Goal: Task Accomplishment & Management: Use online tool/utility

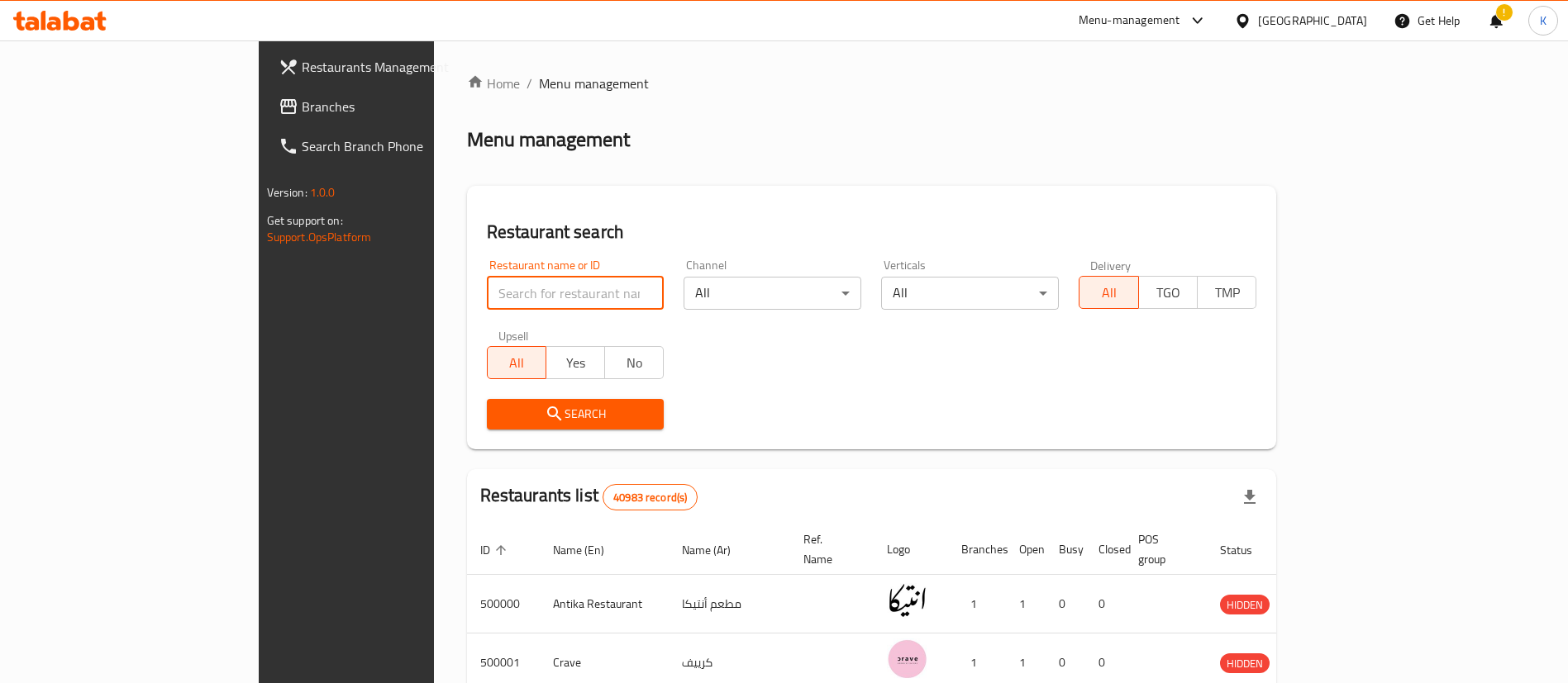
type input "[PERSON_NAME] Coffee"
click button "Search" at bounding box center [576, 413] width 178 height 30
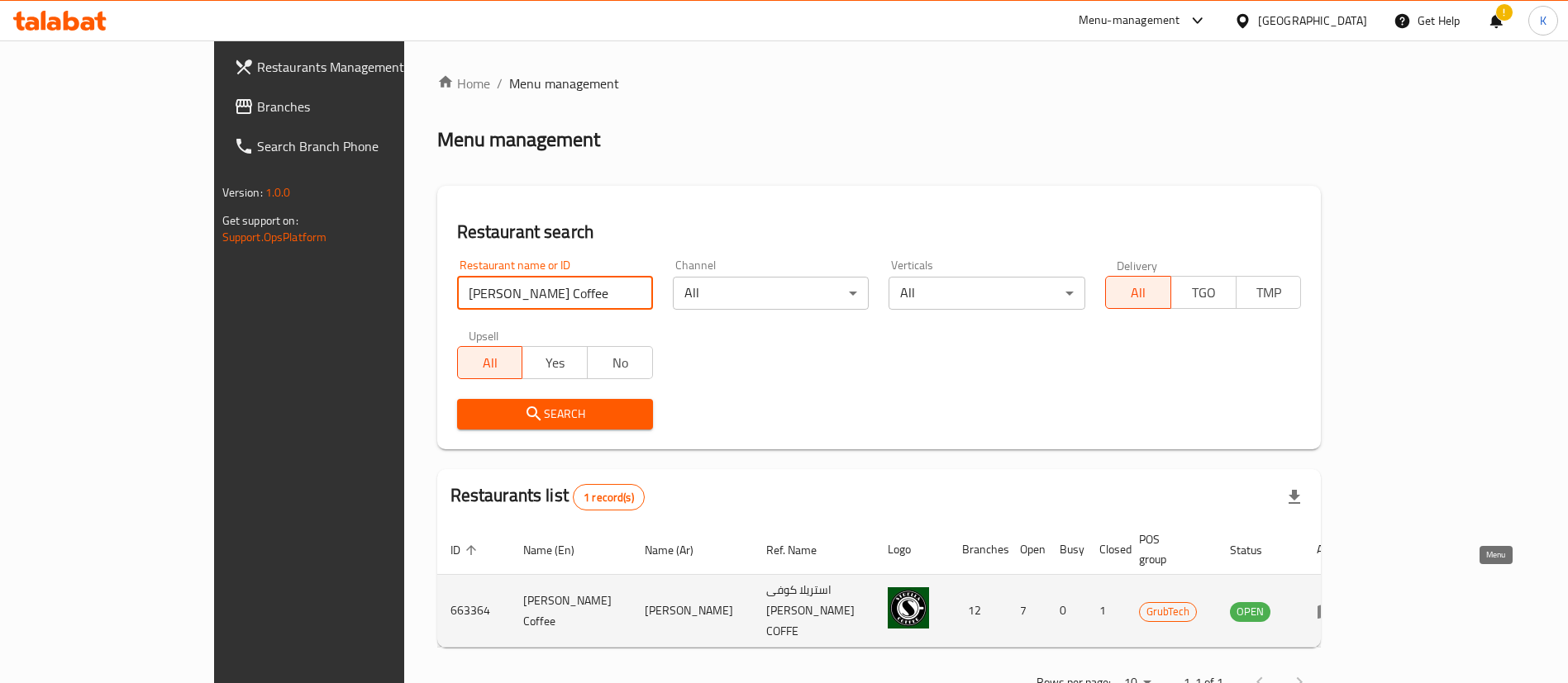
click at [1333, 609] on icon "enhanced table" at bounding box center [1330, 612] width 6 height 7
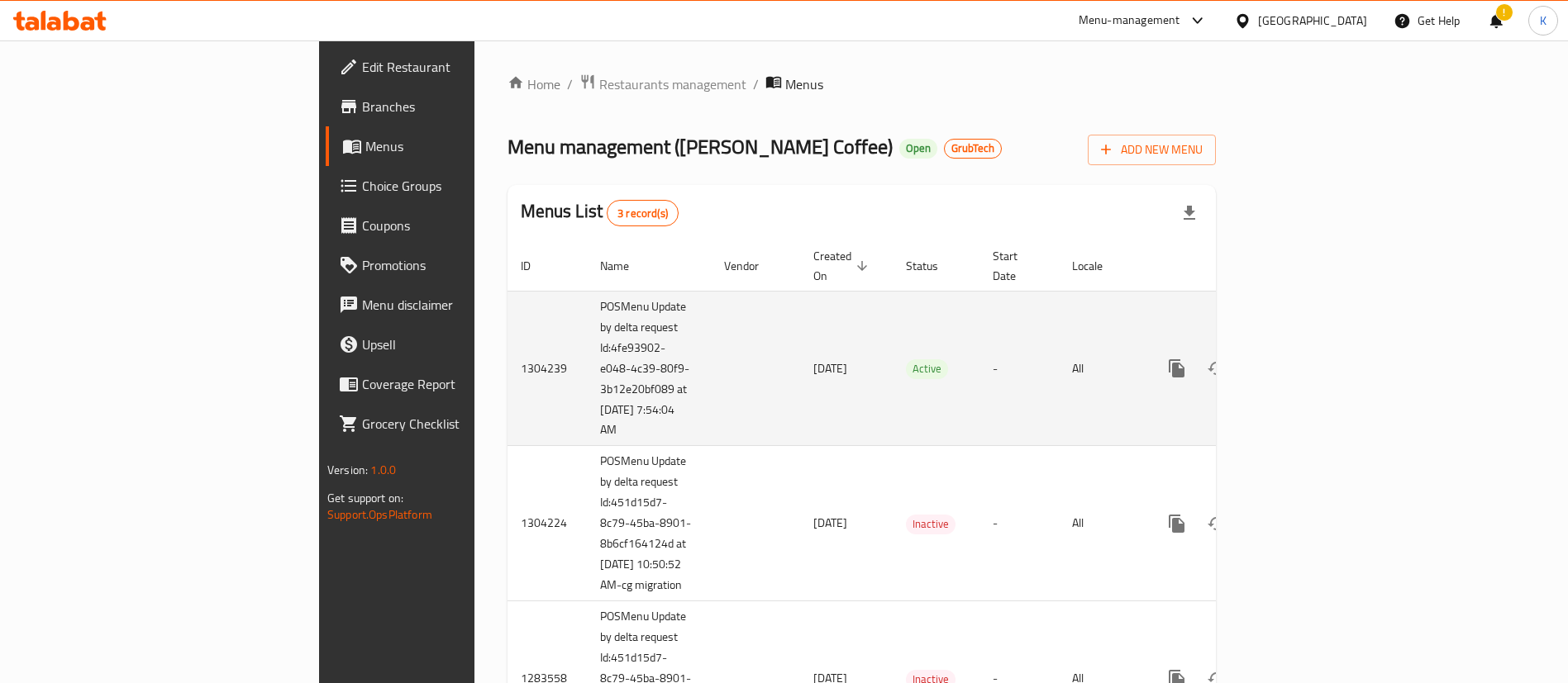
click at [587, 392] on td "POSMenu Update by delta request Id:4fe93902-e048-4c39-80f9-3b12e20bf089 at [DAT…" at bounding box center [648, 368] width 124 height 155
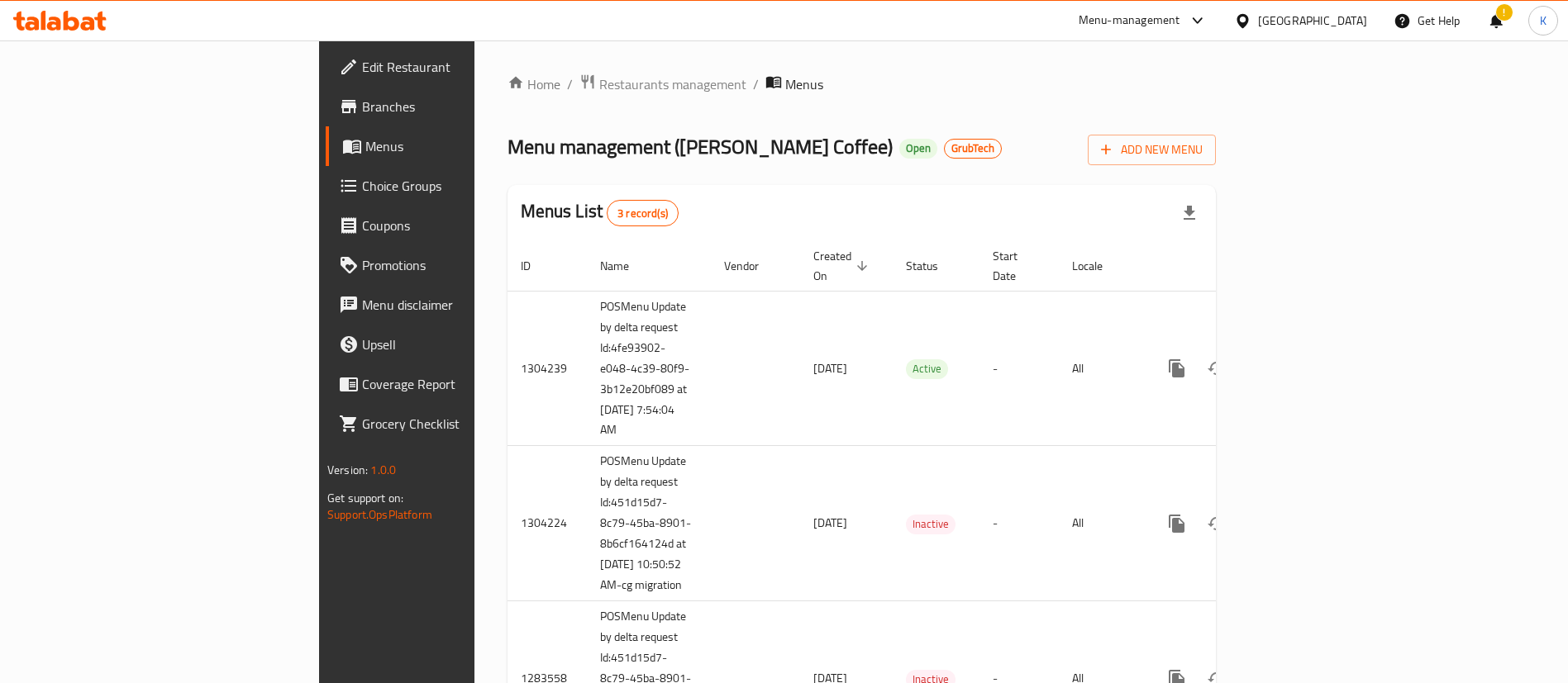
click at [925, 141] on div "Menu management ( [PERSON_NAME] Coffee ) Open GrubTech Add New Menu" at bounding box center [861, 147] width 709 height 37
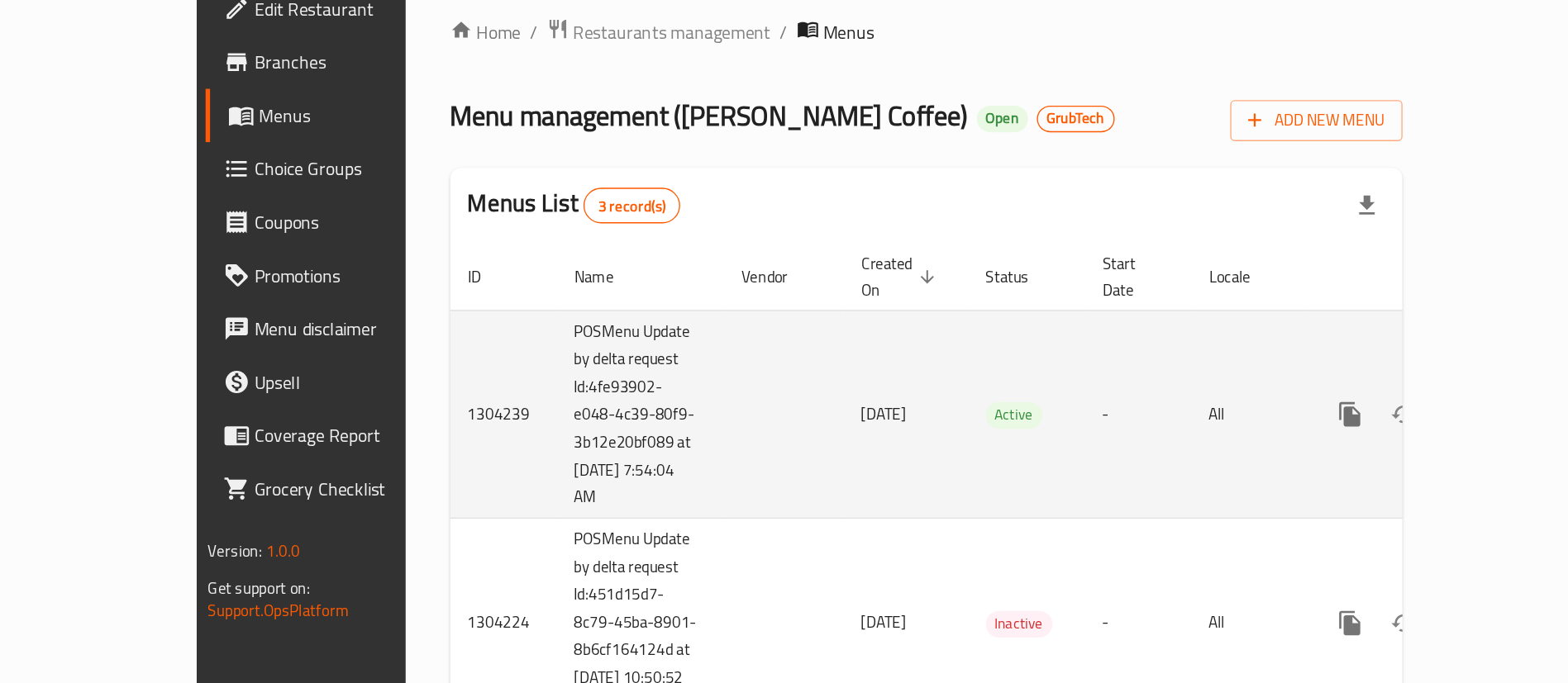
drag, startPoint x: 386, startPoint y: 328, endPoint x: 442, endPoint y: 410, distance: 99.3
click at [587, 410] on td "POSMenu Update by delta request Id:4fe93902-e048-4c39-80f9-3b12e20bf089 at [DAT…" at bounding box center [648, 368] width 124 height 155
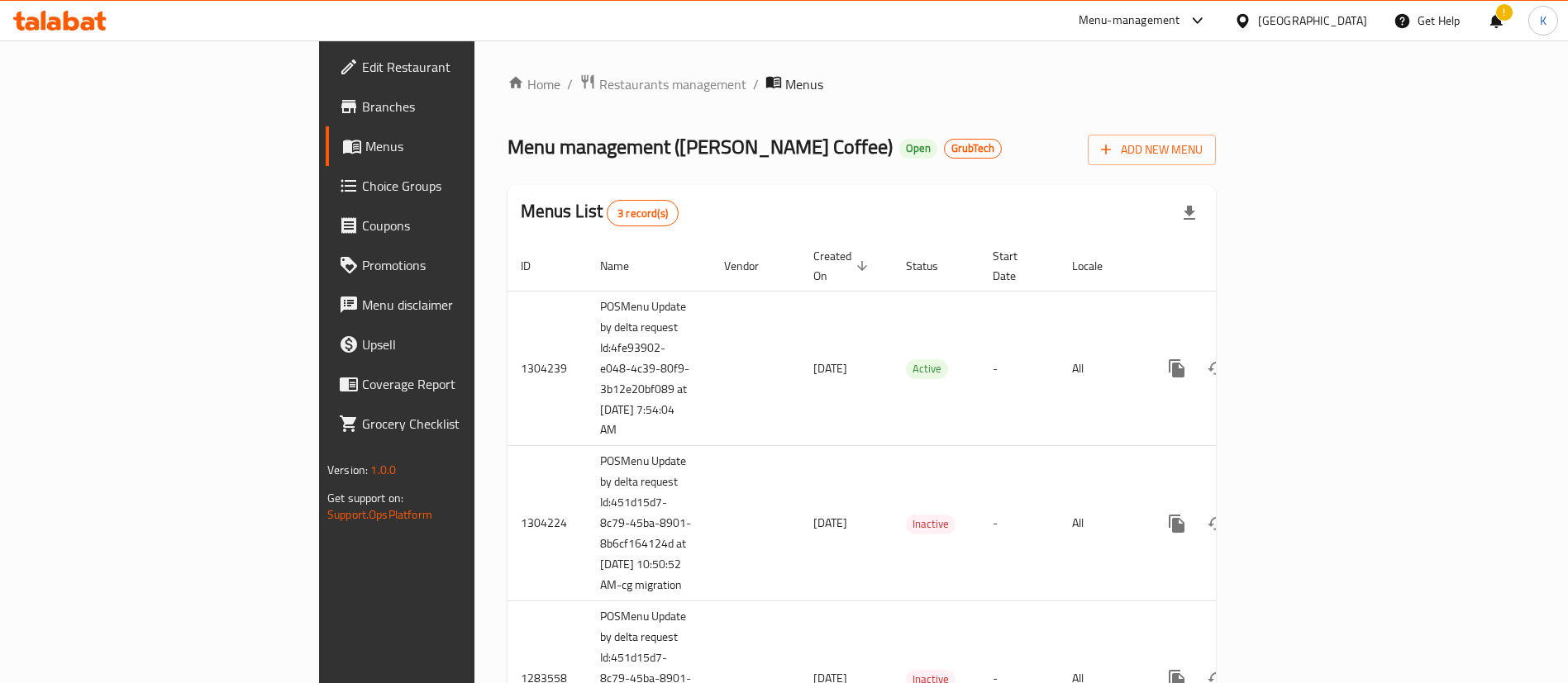
click at [1072, 113] on div "Home / Restaurants management / Menus Menu management ( [PERSON_NAME] Coffee ) …" at bounding box center [861, 421] width 709 height 697
